Goal: Information Seeking & Learning: Learn about a topic

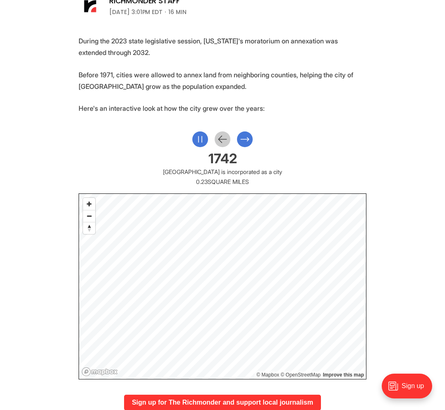
scroll to position [350, 0]
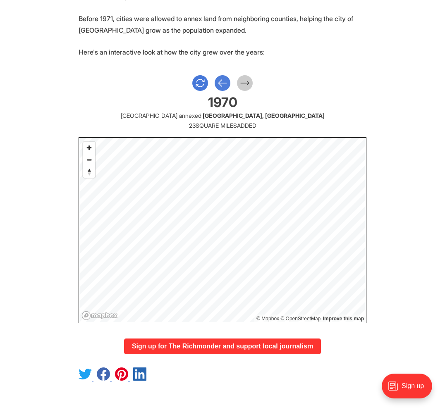
click at [222, 83] on icon "Previous Slide" at bounding box center [222, 83] width 11 height 15
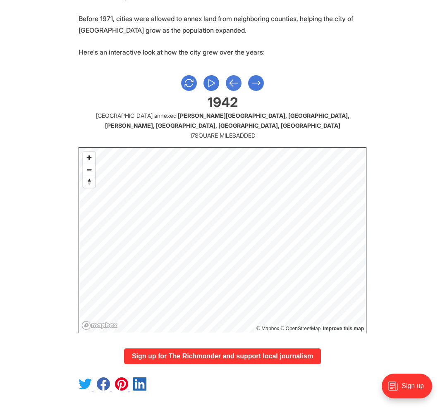
click at [222, 83] on div at bounding box center [223, 83] width 288 height 16
click at [227, 84] on button "Previous Slide" at bounding box center [234, 83] width 16 height 16
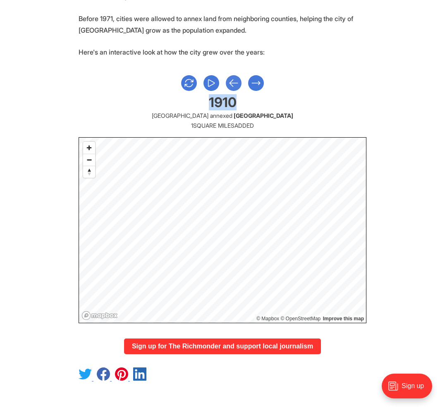
click at [227, 84] on button "Previous Slide" at bounding box center [234, 83] width 16 height 16
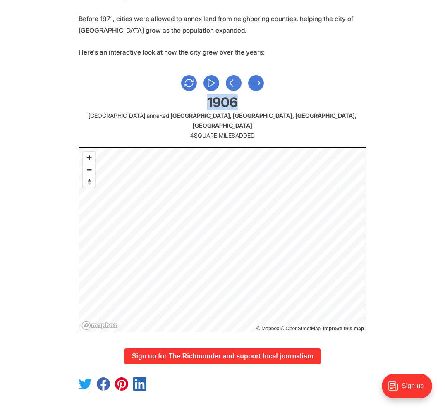
click at [227, 84] on button "Previous Slide" at bounding box center [234, 83] width 16 height 16
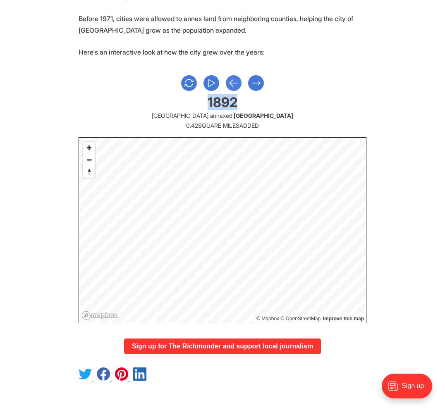
click at [227, 84] on button "Previous Slide" at bounding box center [234, 83] width 16 height 16
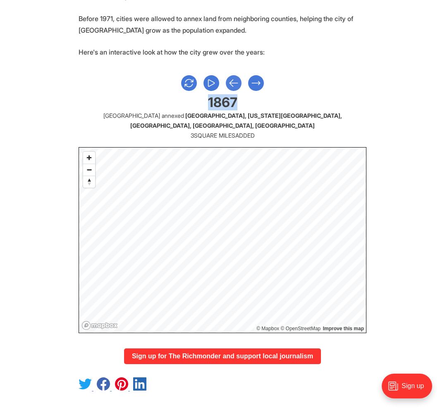
click at [227, 84] on button "Previous Slide" at bounding box center [234, 83] width 16 height 16
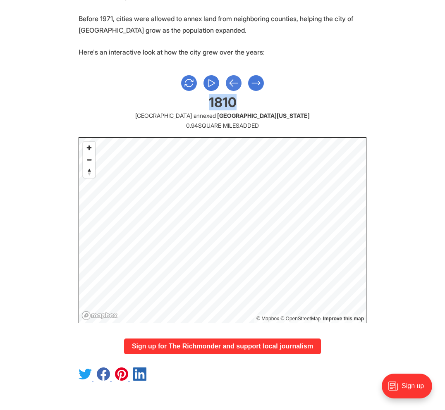
click at [227, 84] on button "Previous Slide" at bounding box center [234, 83] width 16 height 16
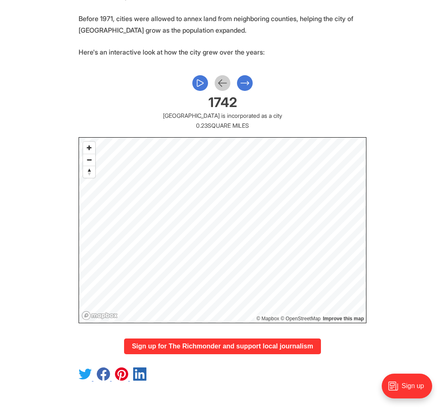
click at [227, 84] on div at bounding box center [223, 83] width 288 height 16
click at [227, 83] on div at bounding box center [223, 83] width 288 height 16
click at [222, 83] on div at bounding box center [223, 83] width 288 height 16
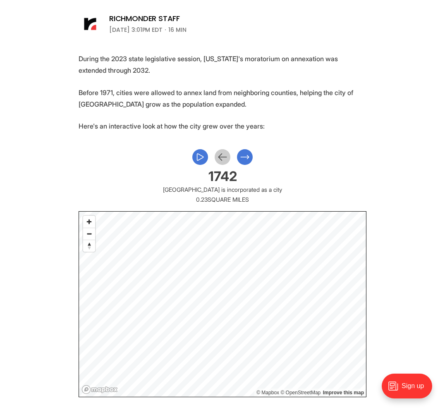
scroll to position [335, 0]
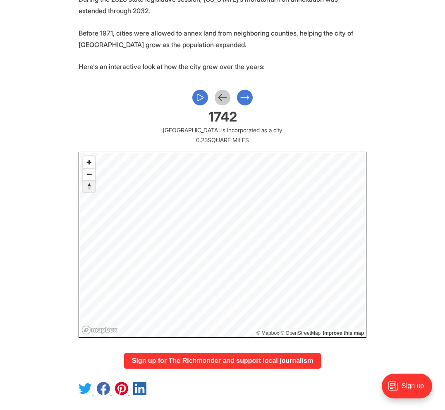
click at [91, 187] on span "Reset bearing to north" at bounding box center [89, 187] width 12 height 12
click at [89, 186] on span "Reset bearing to north" at bounding box center [89, 187] width 12 height 12
click at [89, 176] on span "Zoom out" at bounding box center [89, 175] width 12 height 12
click at [89, 162] on span "Zoom in" at bounding box center [89, 162] width 12 height 12
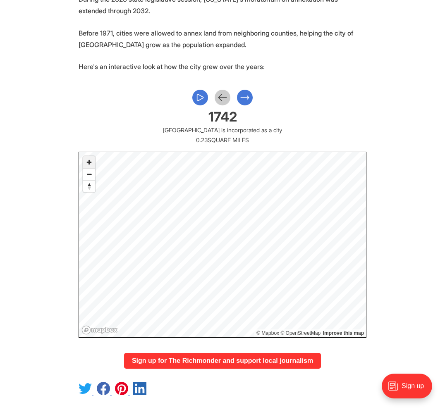
click at [89, 162] on span "Zoom in" at bounding box center [89, 162] width 12 height 12
click at [89, 187] on span "Reset bearing to north" at bounding box center [89, 187] width 12 height 12
click at [99, 2] on p "During the 2023 state legislative session, [US_STATE]'s moratorium on annexatio…" at bounding box center [223, 4] width 288 height 23
